Goal: Check status: Check status

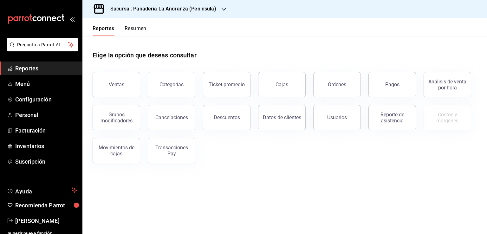
click at [346, 84] on button "Órdenes" at bounding box center [337, 84] width 48 height 25
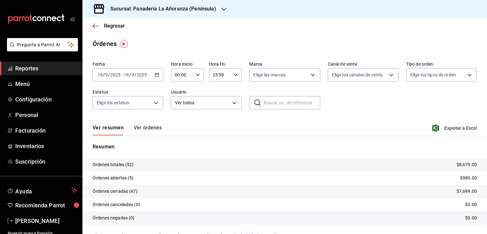
click at [221, 9] on icon "button" at bounding box center [223, 9] width 5 height 5
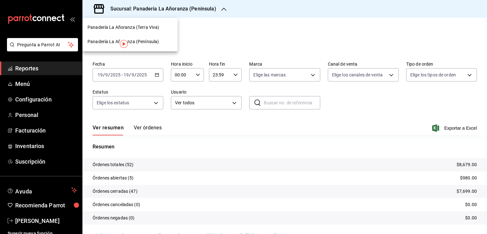
click at [152, 28] on span "Panadería La Añoranza (Terra Viva)" at bounding box center [123, 27] width 72 height 7
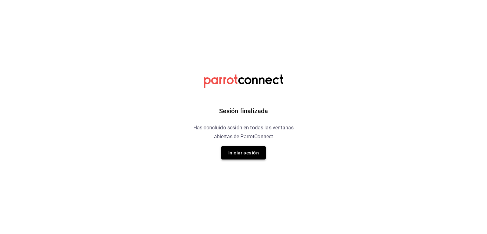
click at [251, 152] on button "Iniciar sesión" at bounding box center [243, 152] width 44 height 13
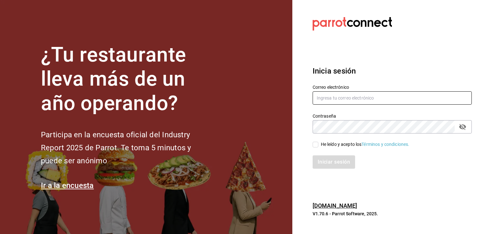
type input "rabernd@hotmail.com"
click at [460, 127] on icon "passwordField" at bounding box center [462, 127] width 7 height 6
click at [313, 146] on input "He leído y acepto los Términos y condiciones." at bounding box center [316, 145] width 6 height 6
checkbox input "true"
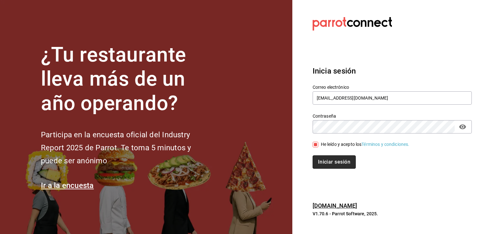
click at [321, 159] on button "Iniciar sesión" at bounding box center [334, 161] width 43 height 13
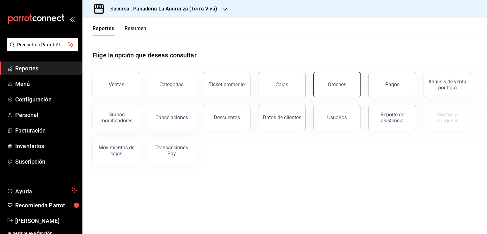
click at [342, 88] on button "Órdenes" at bounding box center [337, 84] width 48 height 25
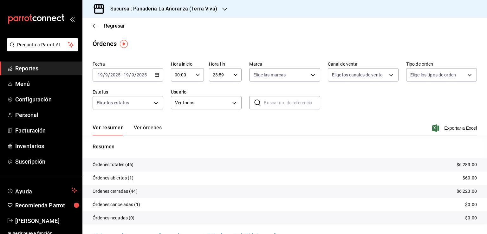
click at [222, 11] on icon "button" at bounding box center [224, 9] width 5 height 5
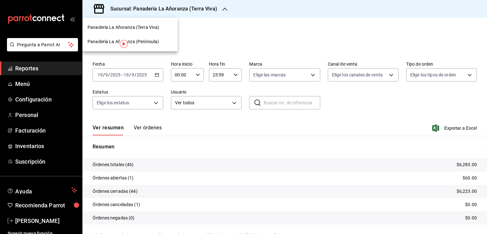
click at [152, 42] on span "Panadería La Añoranza (Península)" at bounding box center [122, 41] width 71 height 7
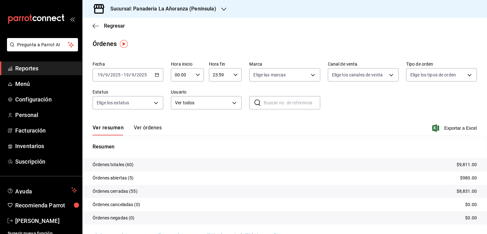
click at [29, 71] on span "Reportes" at bounding box center [46, 68] width 62 height 9
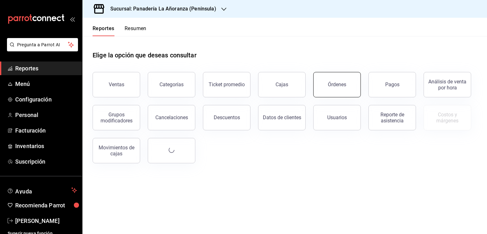
click at [350, 93] on button "Órdenes" at bounding box center [337, 84] width 48 height 25
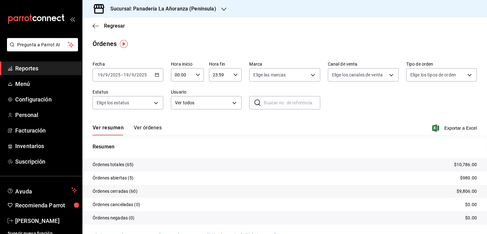
click at [222, 10] on icon "button" at bounding box center [223, 9] width 5 height 3
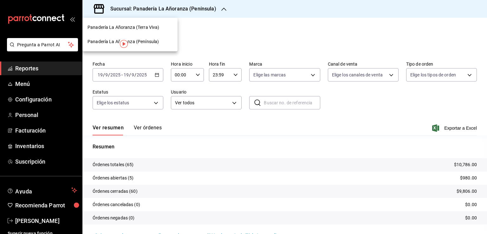
click at [155, 29] on span "Panadería La Añoranza (Terra Viva)" at bounding box center [123, 27] width 72 height 7
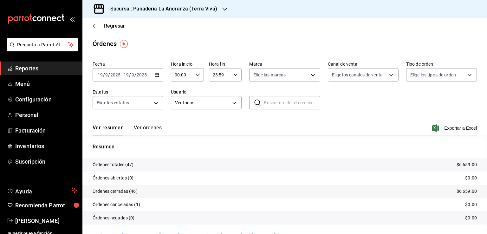
click at [24, 69] on span "Reportes" at bounding box center [46, 68] width 62 height 9
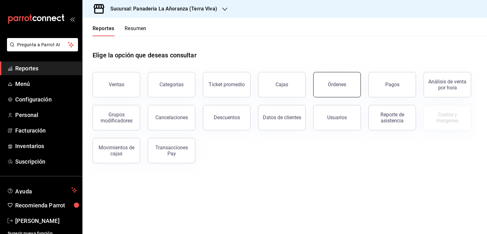
click at [349, 88] on button "Órdenes" at bounding box center [337, 84] width 48 height 25
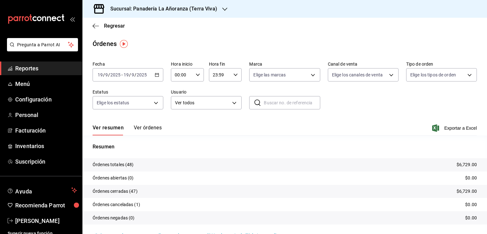
click at [216, 10] on div "Sucursal: Panadería La Añoranza (Terra Viva)" at bounding box center [158, 9] width 142 height 18
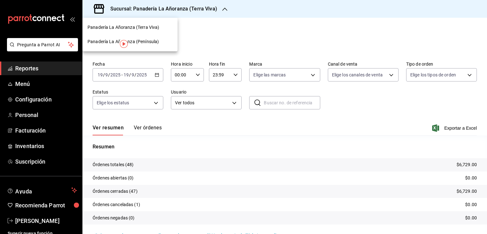
click at [152, 40] on span "Panadería La Añoranza (Península)" at bounding box center [122, 41] width 71 height 7
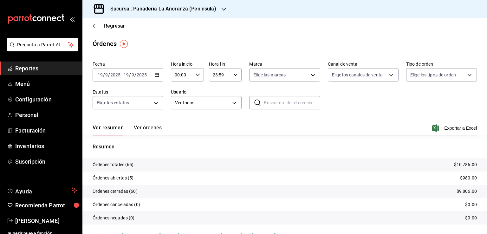
click at [21, 73] on link "Reportes" at bounding box center [41, 68] width 82 height 14
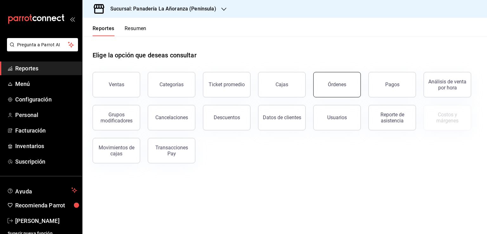
click at [348, 91] on button "Órdenes" at bounding box center [337, 84] width 48 height 25
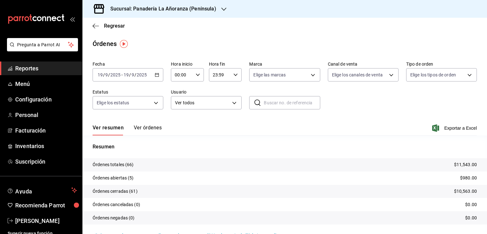
click at [224, 6] on div at bounding box center [223, 9] width 5 height 7
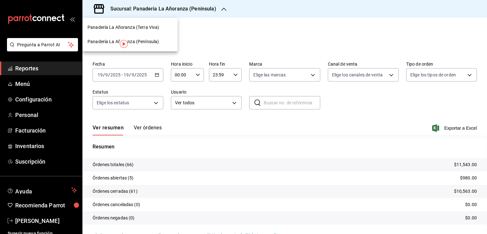
click at [123, 24] on span "Panadería La Añoranza (Terra Viva)" at bounding box center [123, 27] width 72 height 7
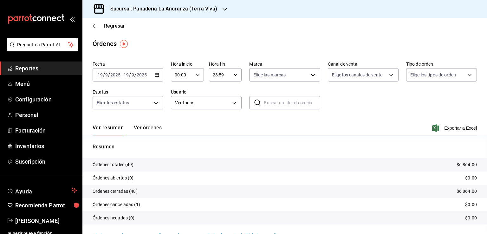
drag, startPoint x: 164, startPoint y: 50, endPoint x: 177, endPoint y: 59, distance: 15.7
click at [164, 50] on main "Regresar Órdenes Fecha [DATE] [DATE] - [DATE] [DATE] Hora inicio 00:00 Hora ini…" at bounding box center [284, 133] width 404 height 231
click at [24, 67] on span "Reportes" at bounding box center [46, 68] width 62 height 9
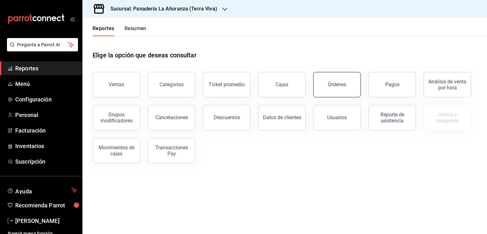
click at [343, 88] on button "Órdenes" at bounding box center [337, 84] width 48 height 25
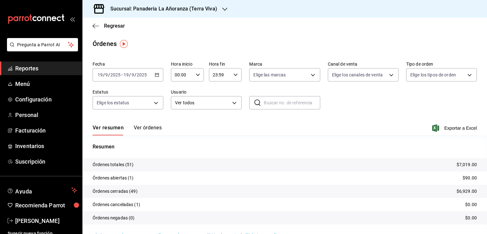
click at [222, 10] on icon "button" at bounding box center [224, 9] width 5 height 3
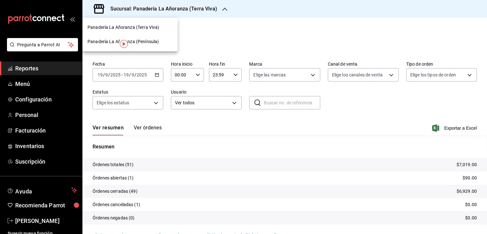
click at [136, 41] on span "Panadería La Añoranza (Península)" at bounding box center [122, 41] width 71 height 7
